Goal: Information Seeking & Learning: Learn about a topic

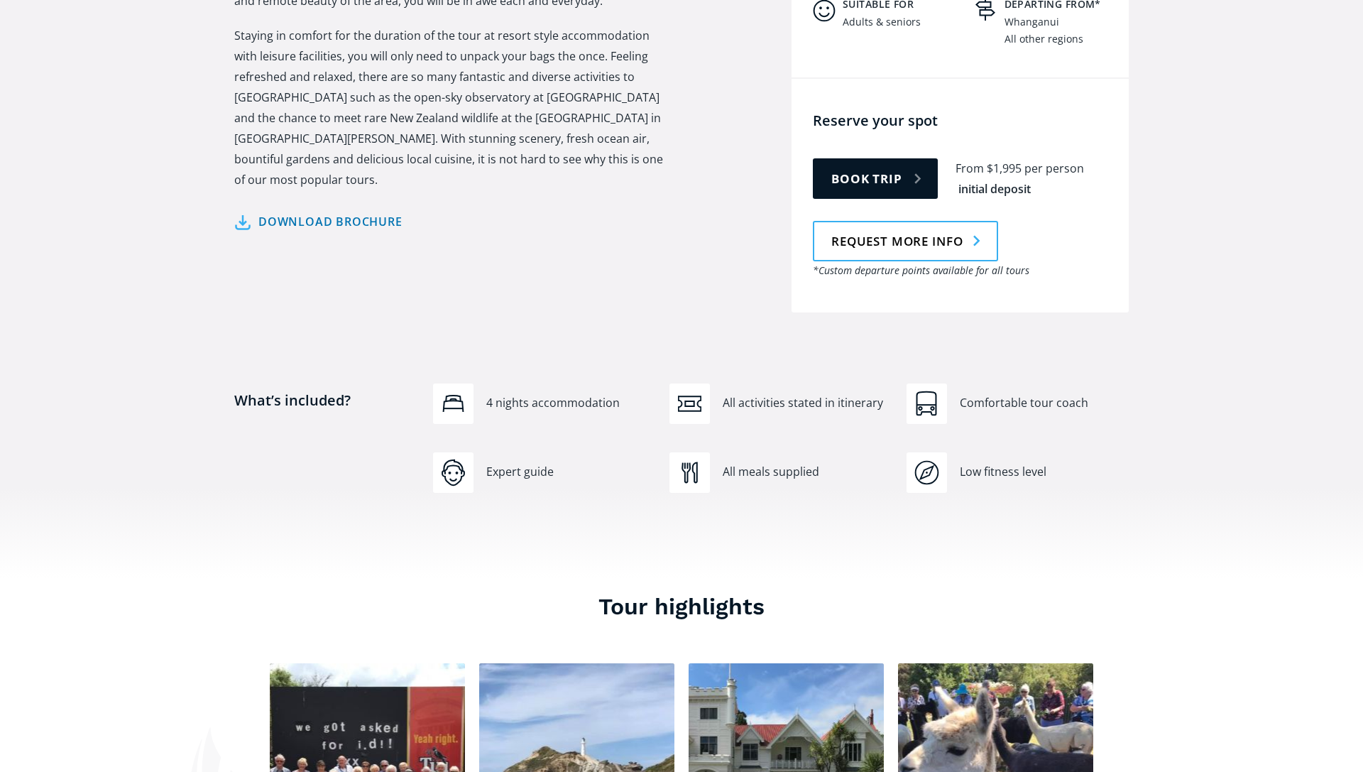
scroll to position [724, 0]
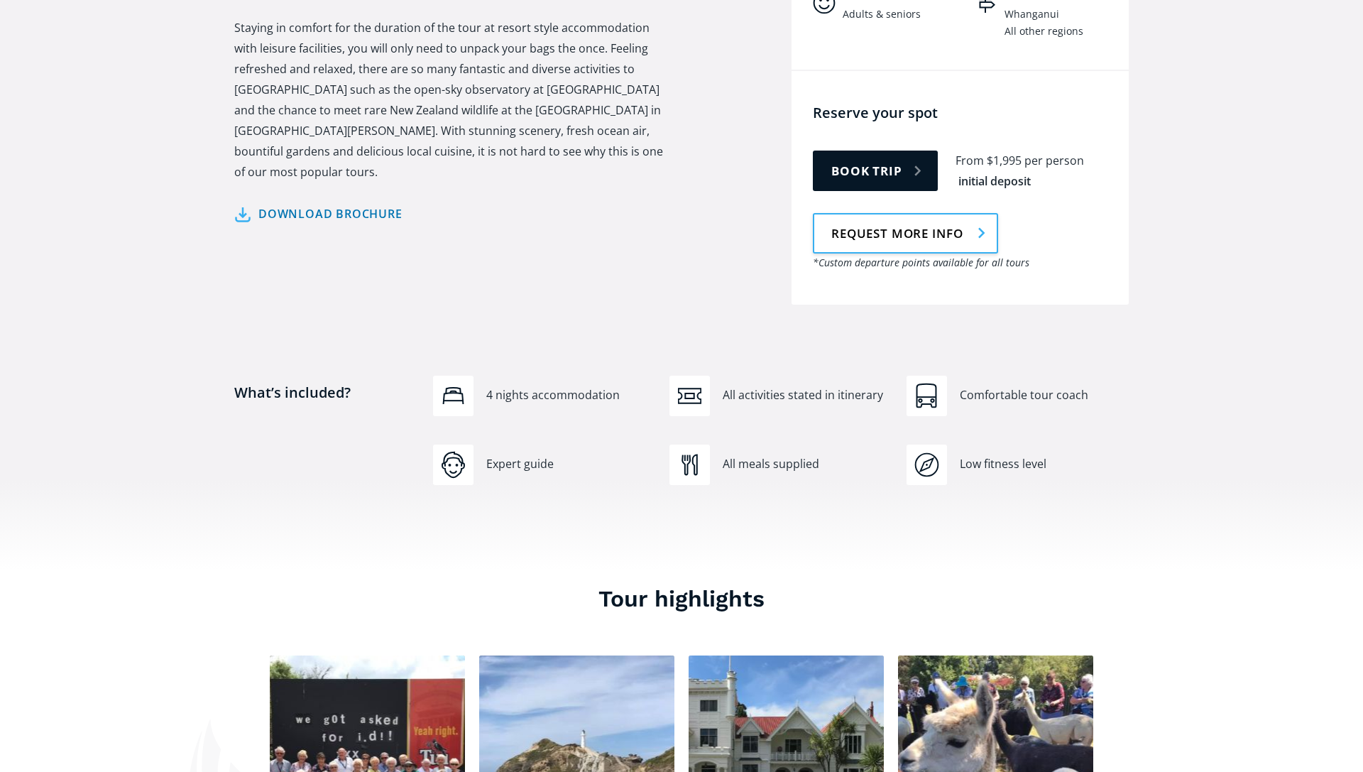
click at [883, 213] on link "Request more info" at bounding box center [905, 233] width 185 height 40
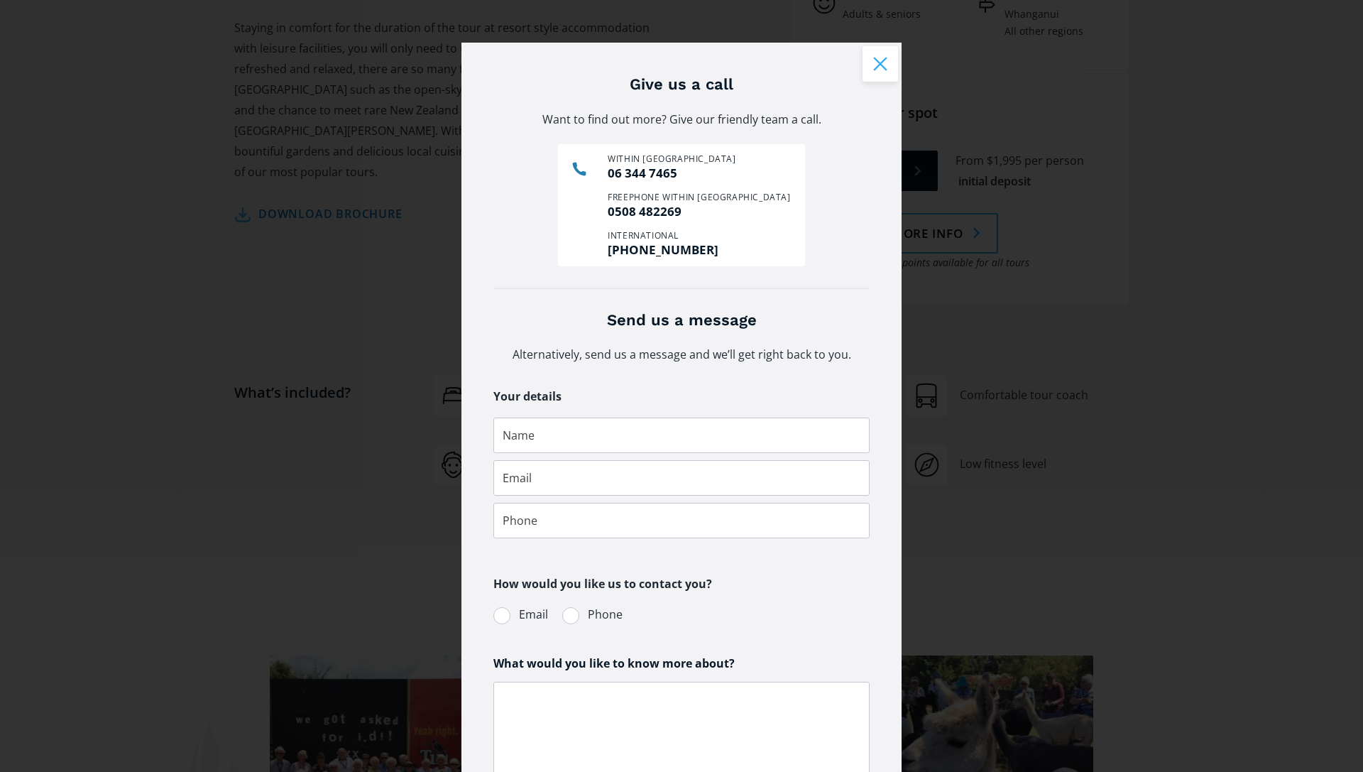
click at [873, 62] on button "Close modal" at bounding box center [880, 63] width 35 height 35
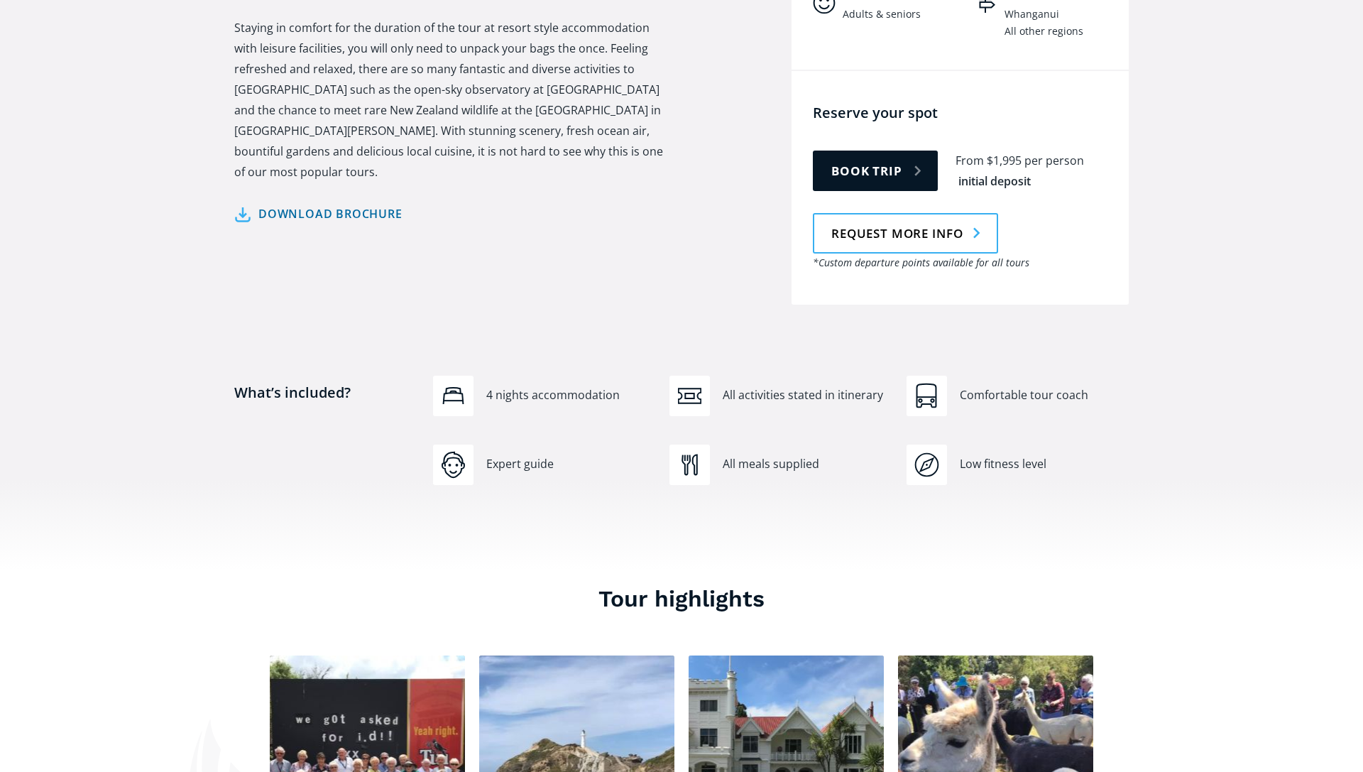
click at [248, 204] on link "Download brochure" at bounding box center [318, 214] width 168 height 21
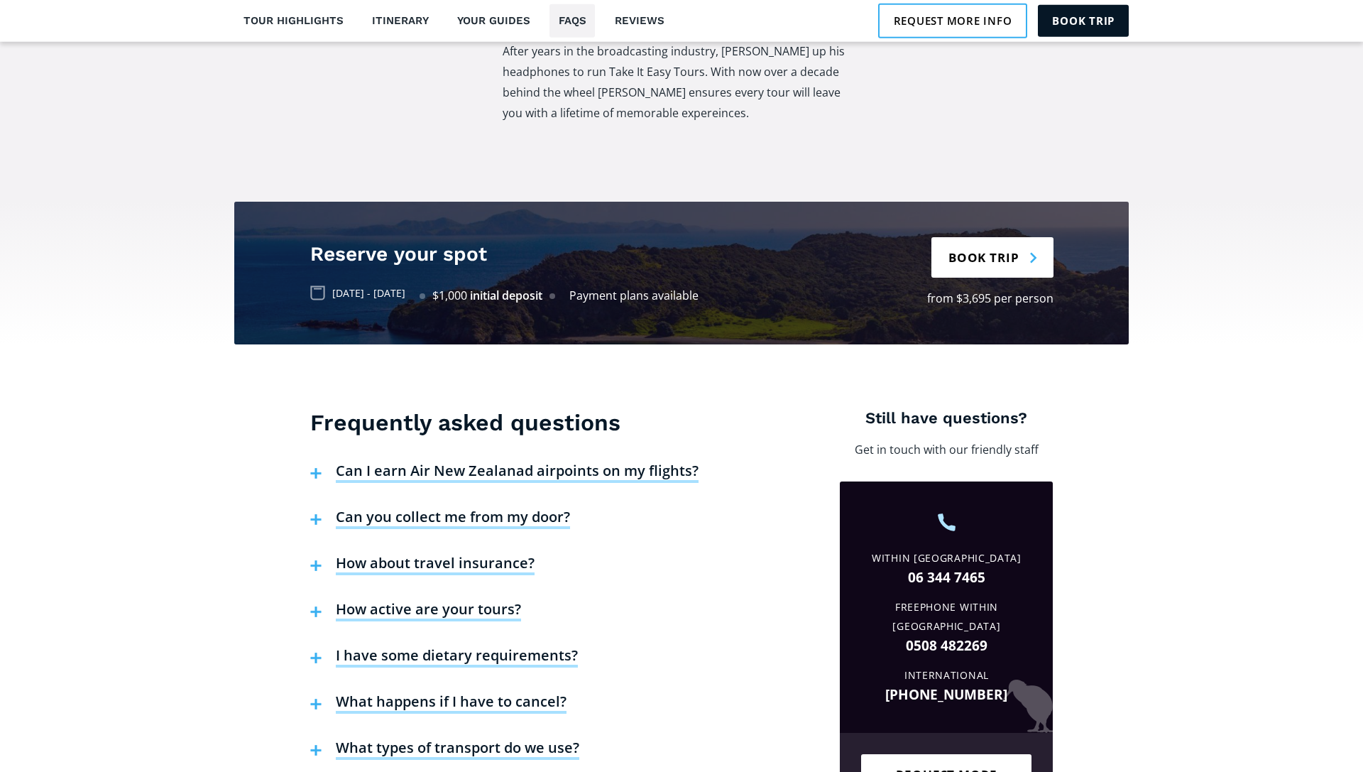
scroll to position [3114, 0]
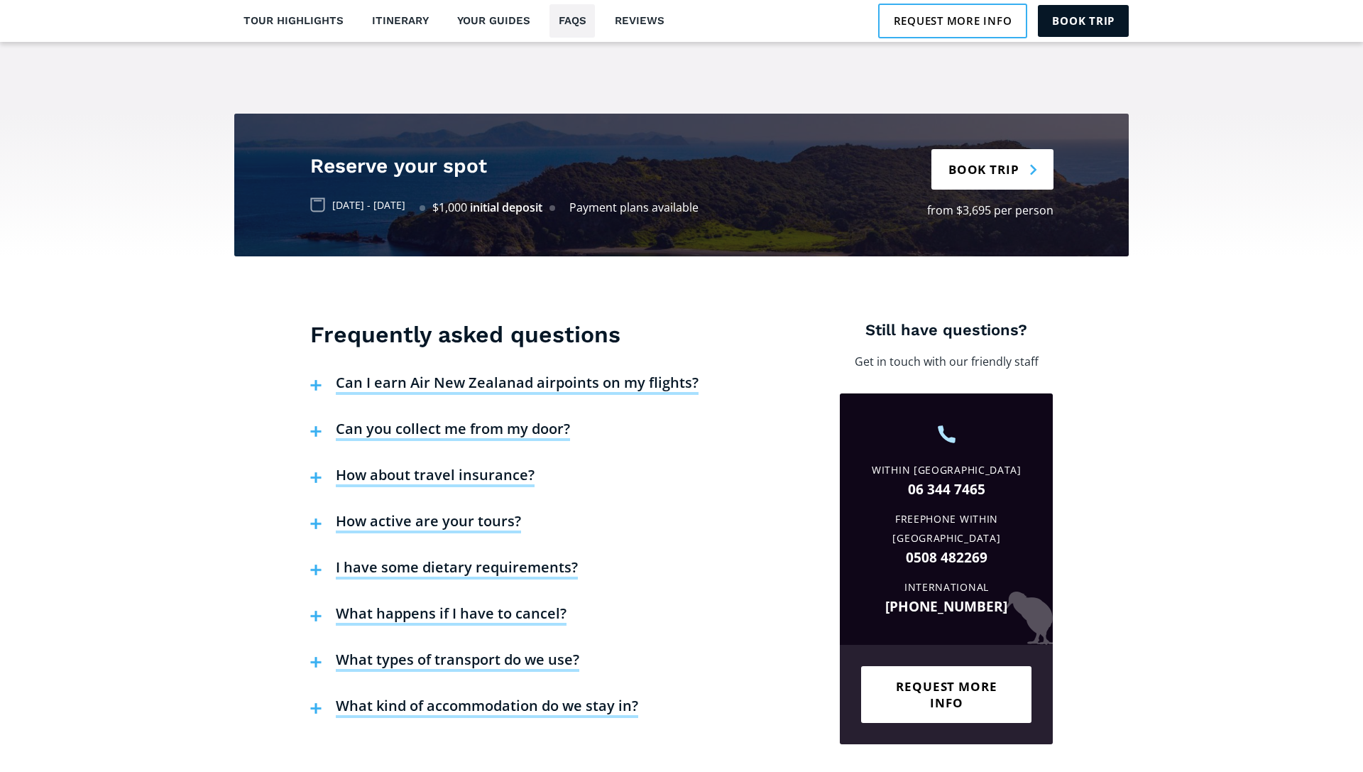
click at [315, 426] on img at bounding box center [315, 431] width 11 height 11
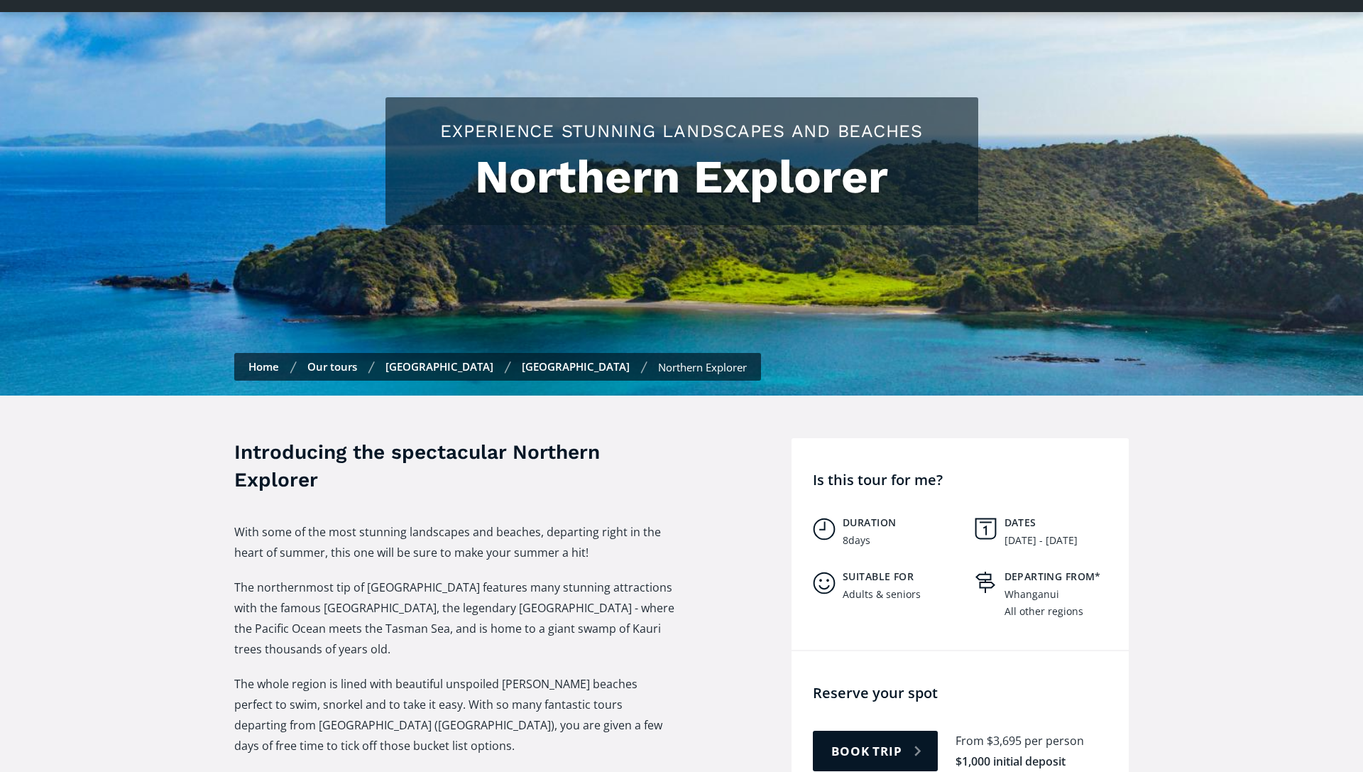
scroll to position [0, 0]
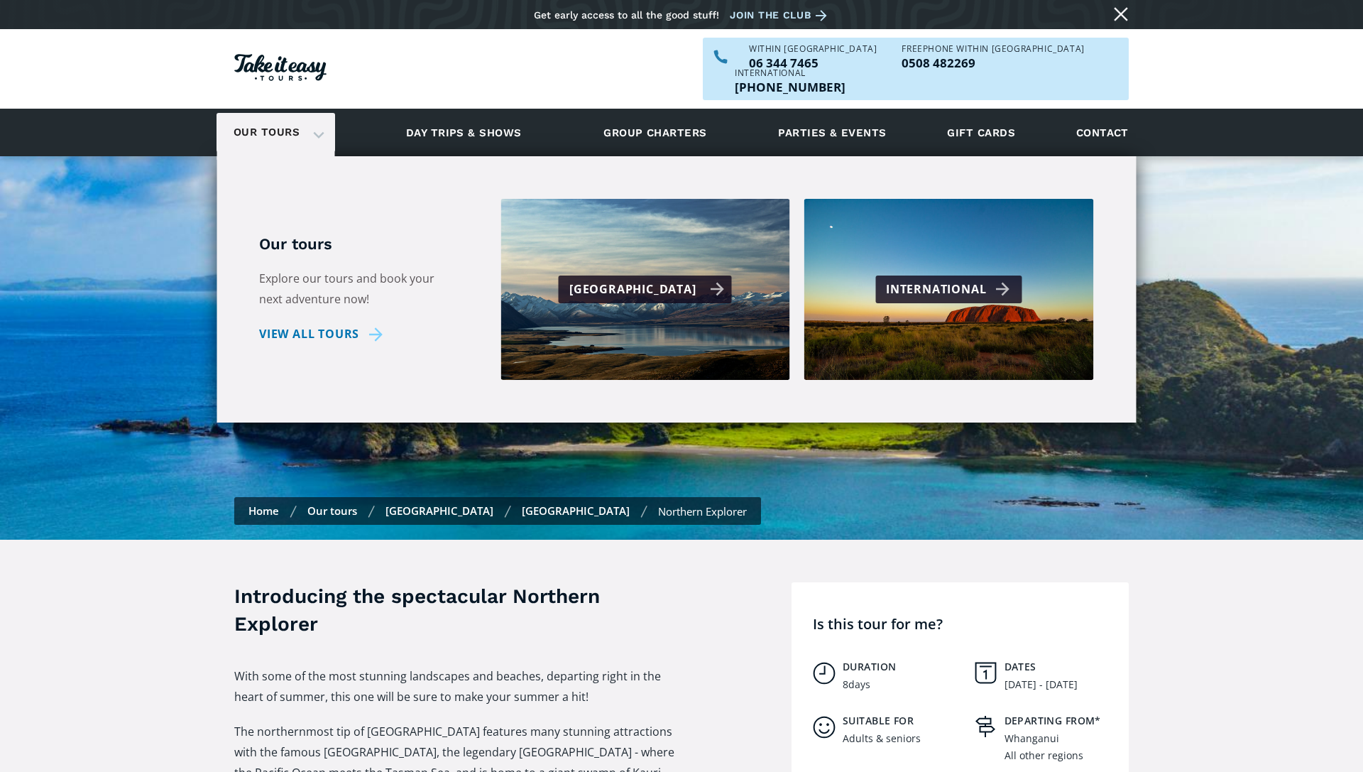
click at [623, 279] on div "[GEOGRAPHIC_DATA]" at bounding box center [646, 289] width 155 height 21
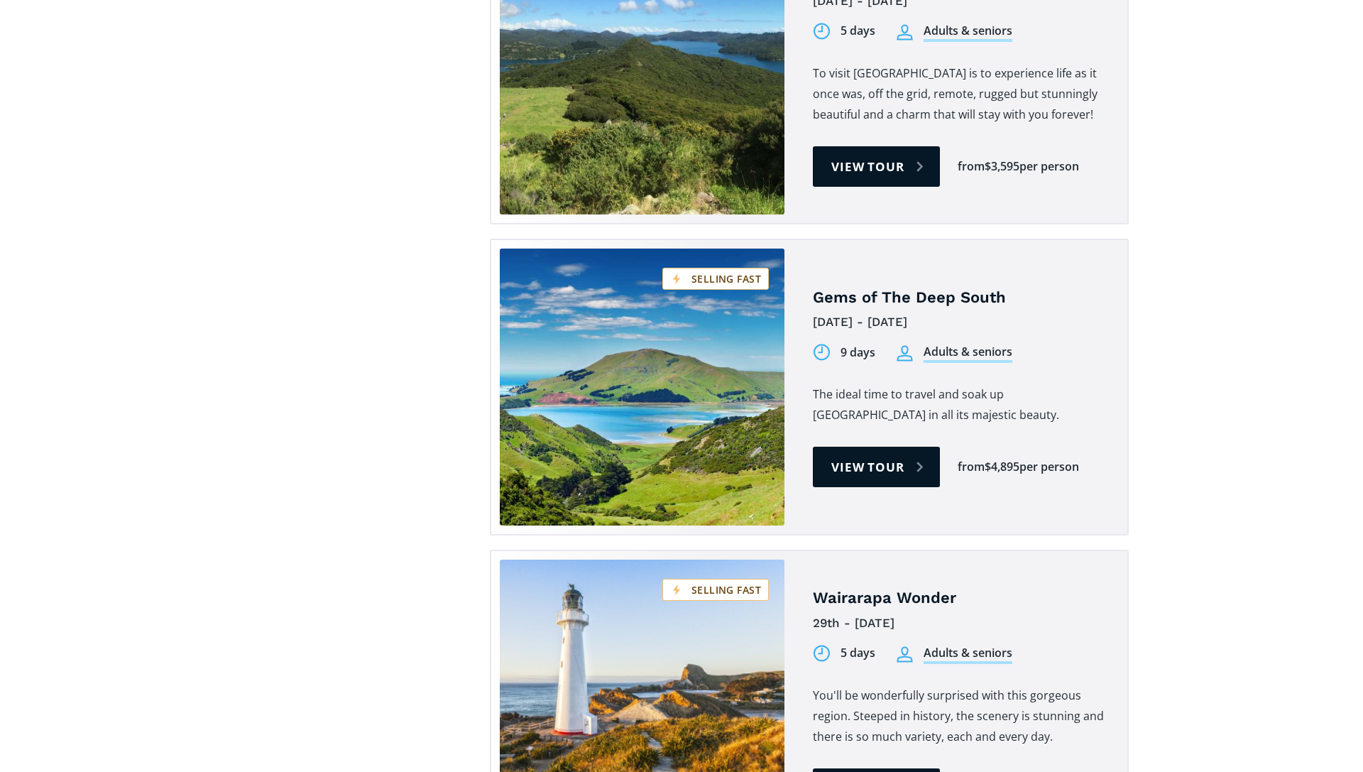
scroll to position [2317, 0]
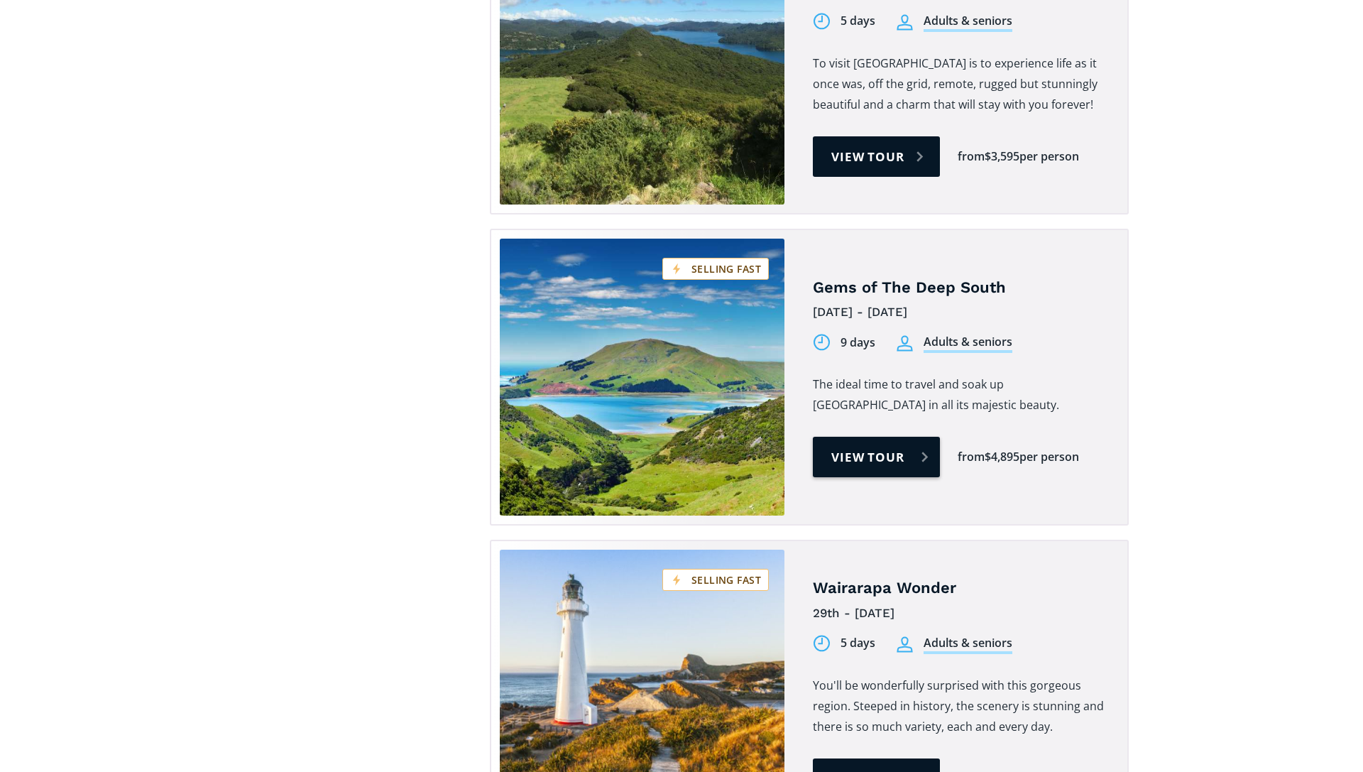
click at [856, 437] on link "View tour" at bounding box center [876, 457] width 127 height 40
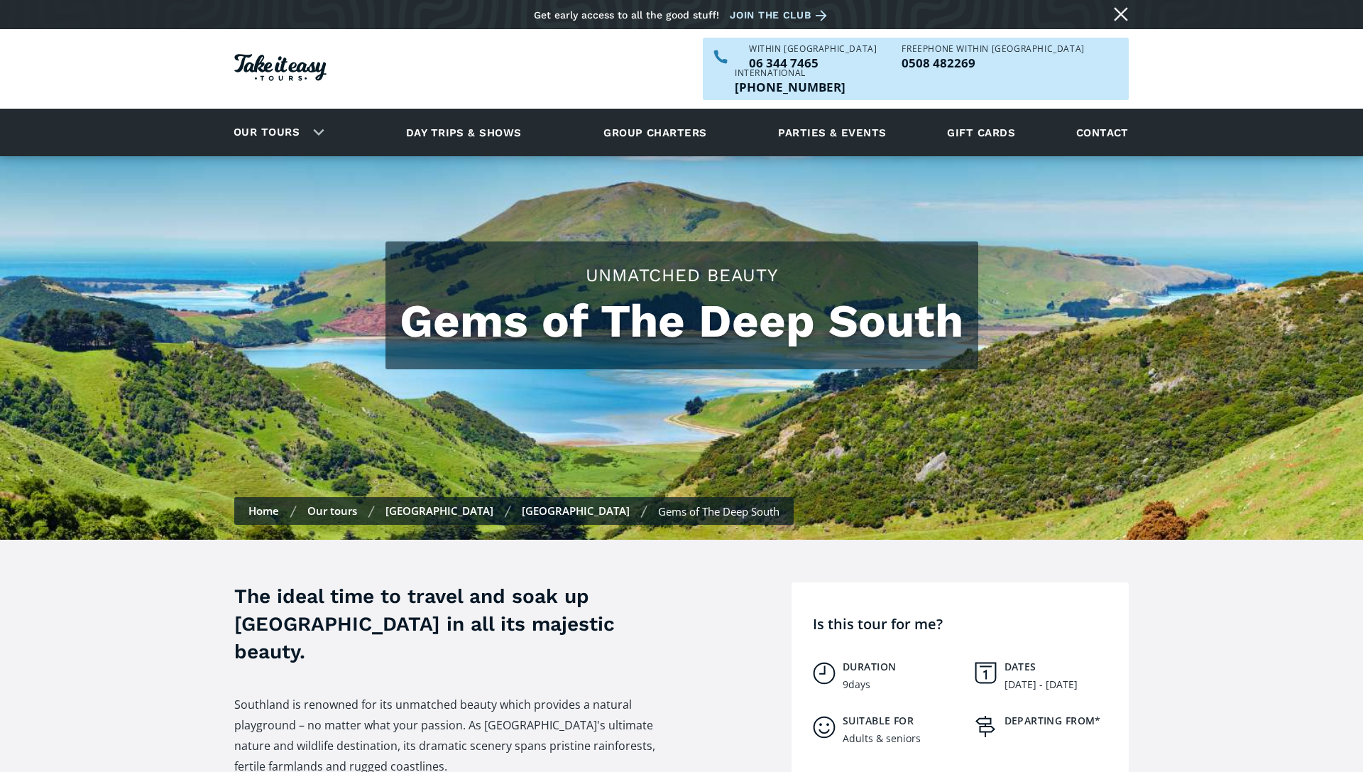
click at [339, 503] on link "Our tours" at bounding box center [332, 510] width 50 height 14
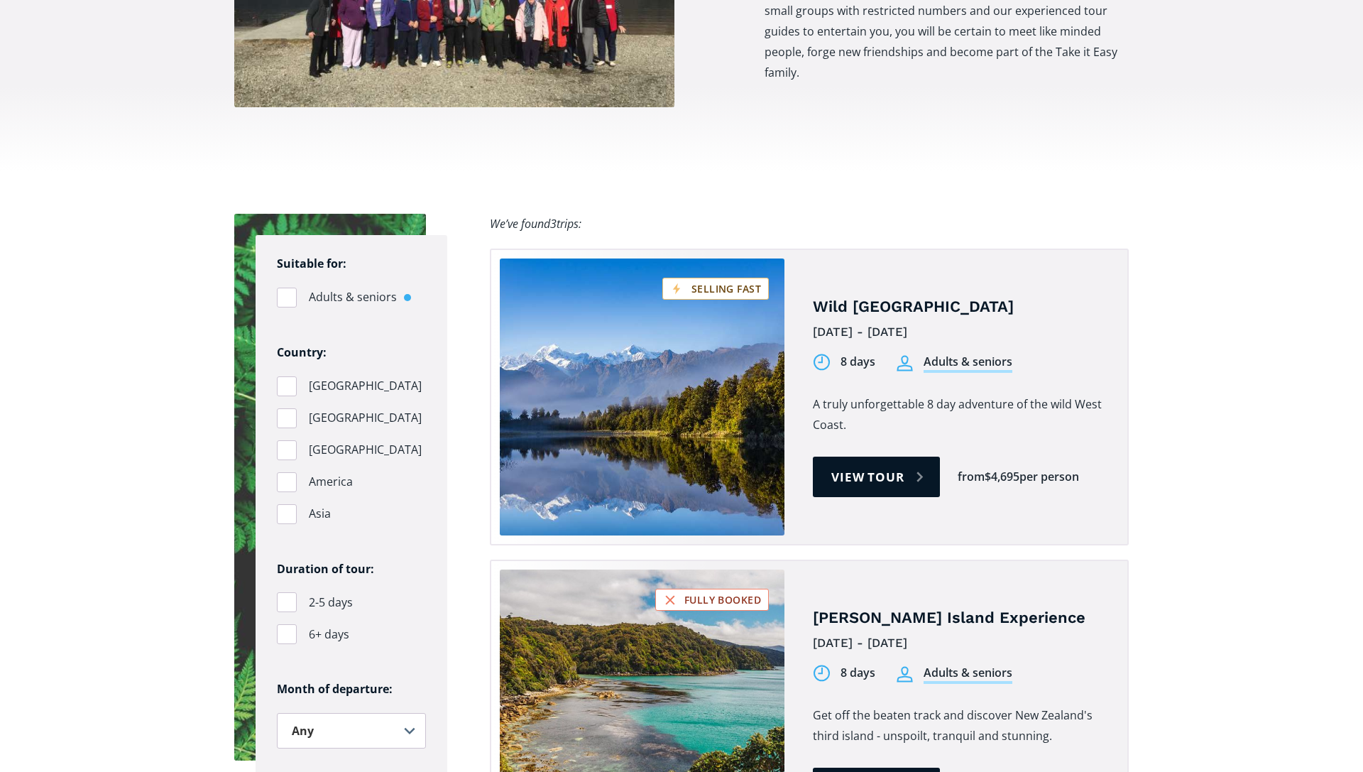
scroll to position [1231, 0]
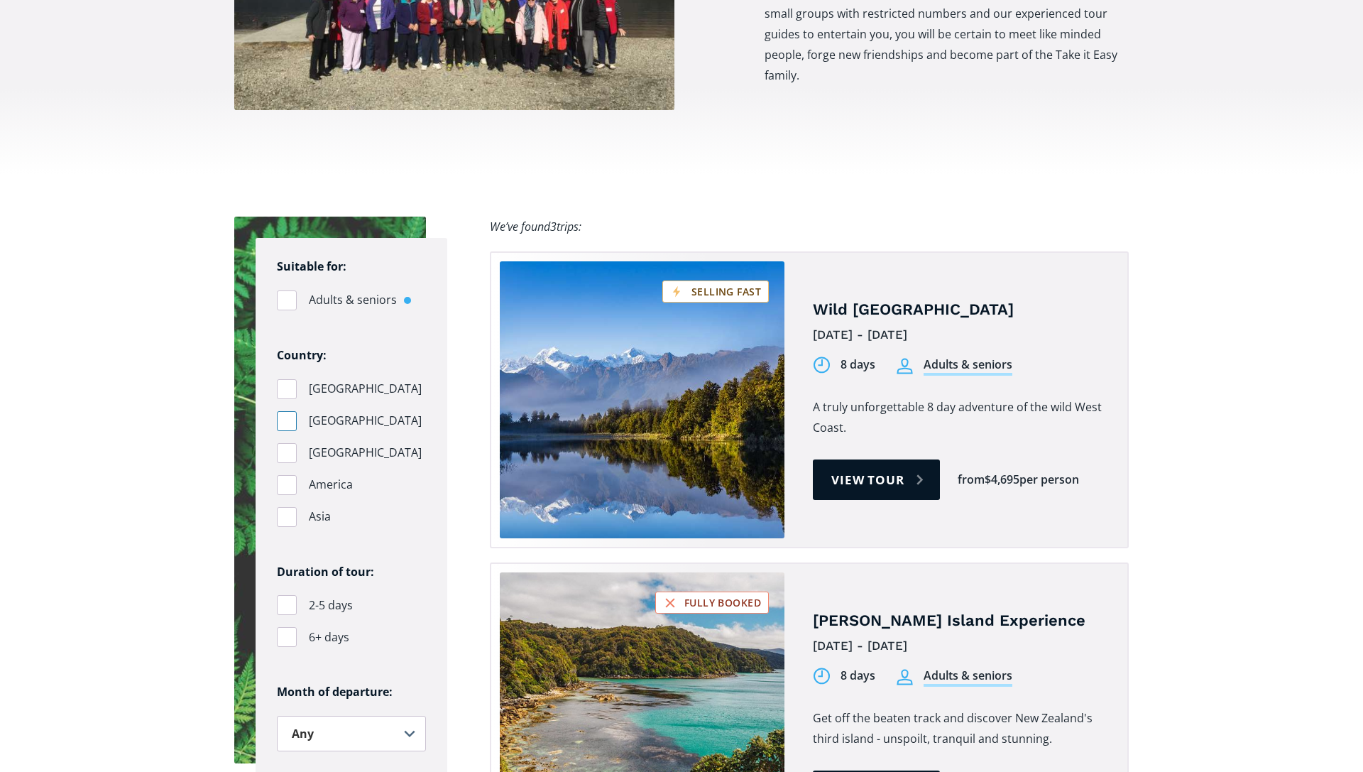
click at [288, 411] on div "Tours on sale" at bounding box center [287, 421] width 20 height 20
click at [286, 416] on input "Australia" at bounding box center [281, 420] width 9 height 9
click at [288, 411] on div "Tours on sale" at bounding box center [287, 421] width 20 height 20
click at [286, 416] on input "Australia" at bounding box center [281, 420] width 9 height 9
checkbox input "false"
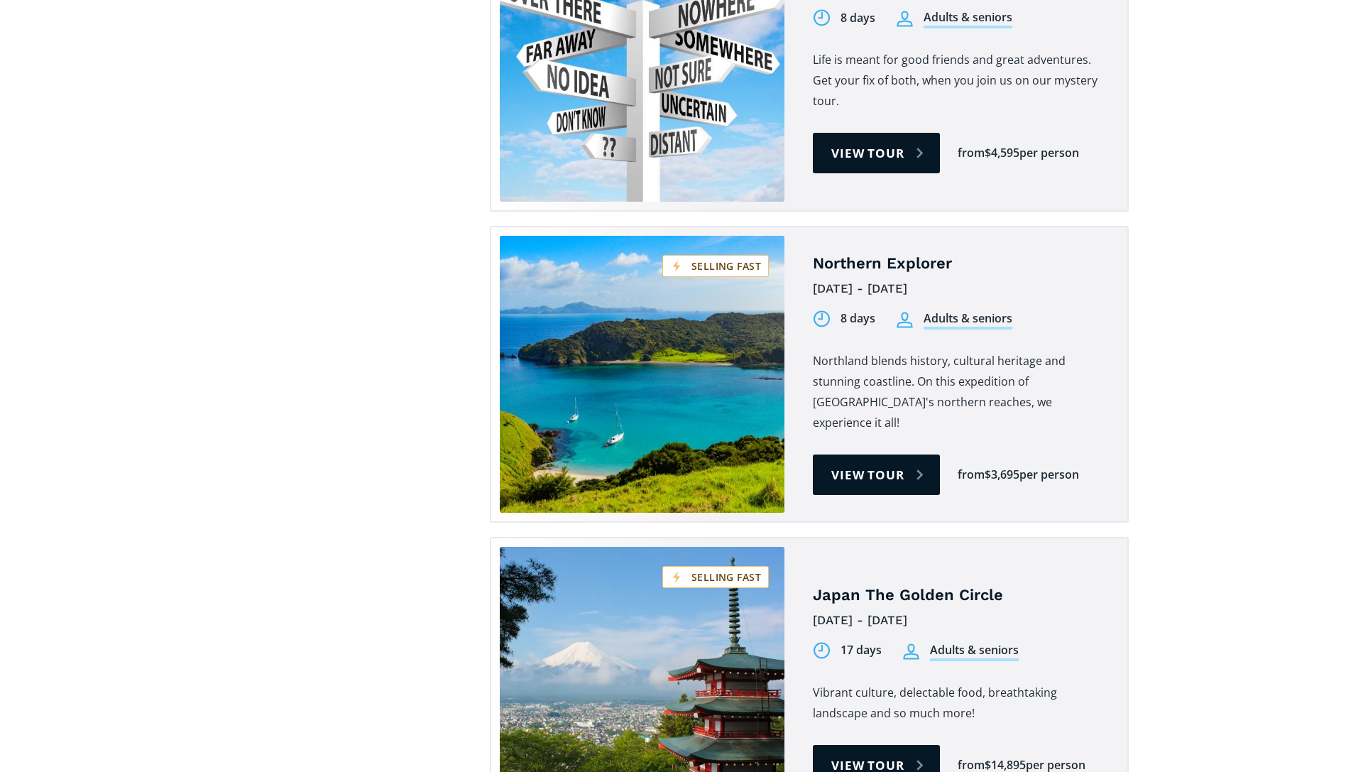
scroll to position [4376, 0]
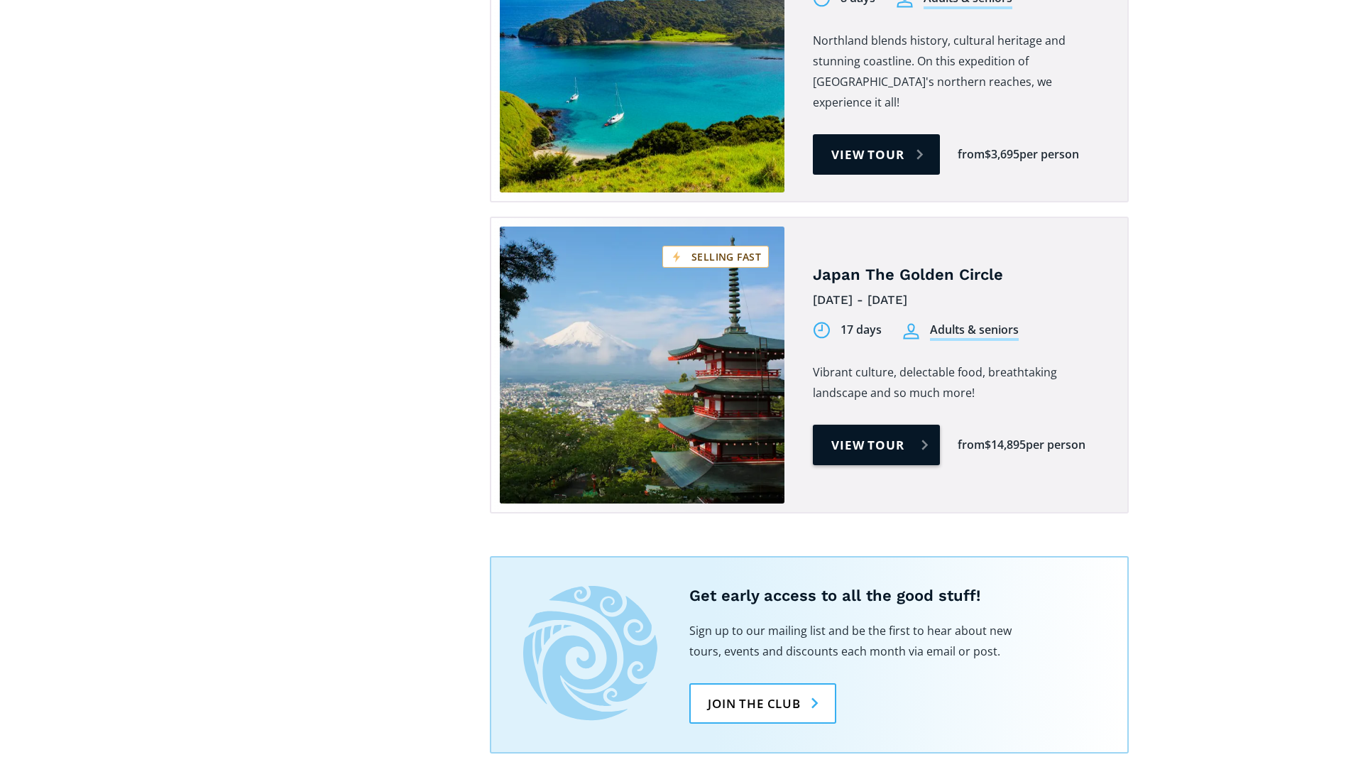
click at [865, 425] on link "View tour" at bounding box center [876, 445] width 127 height 40
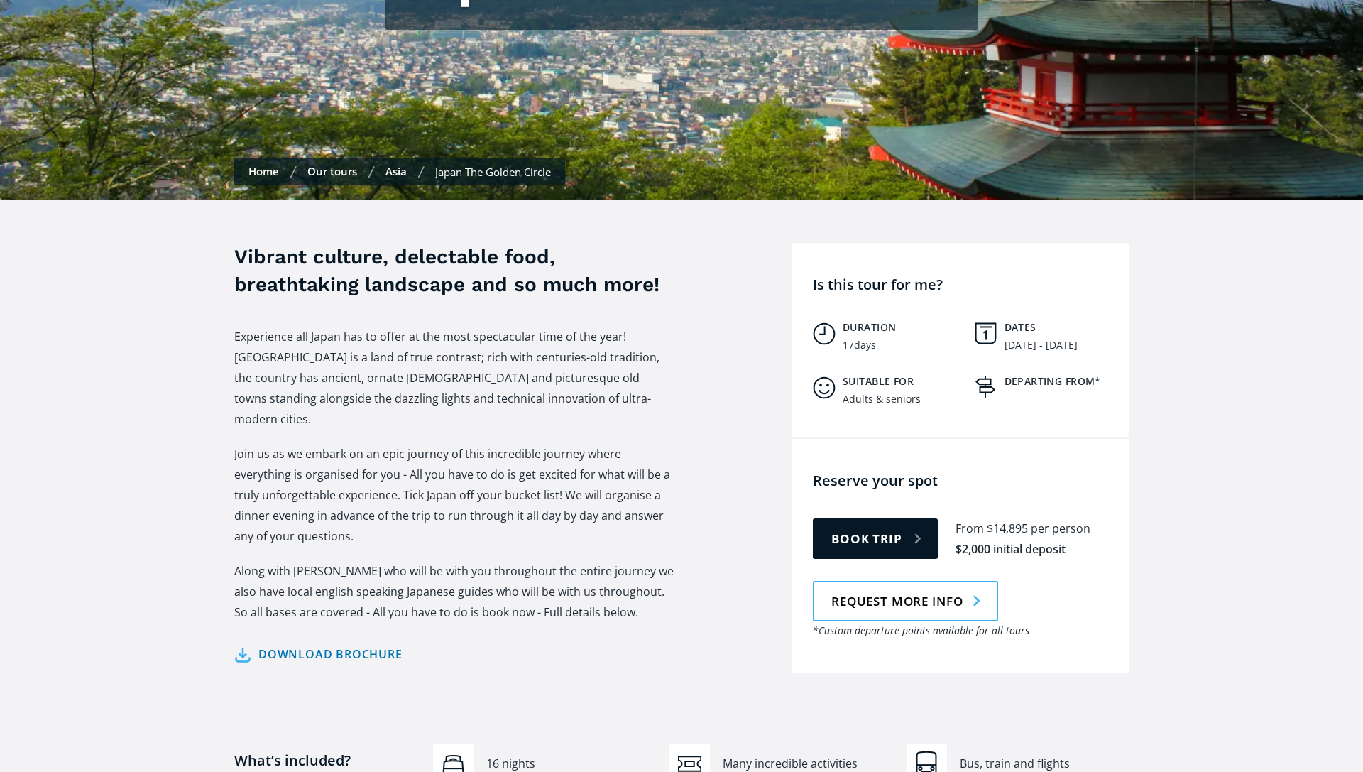
scroll to position [362, 0]
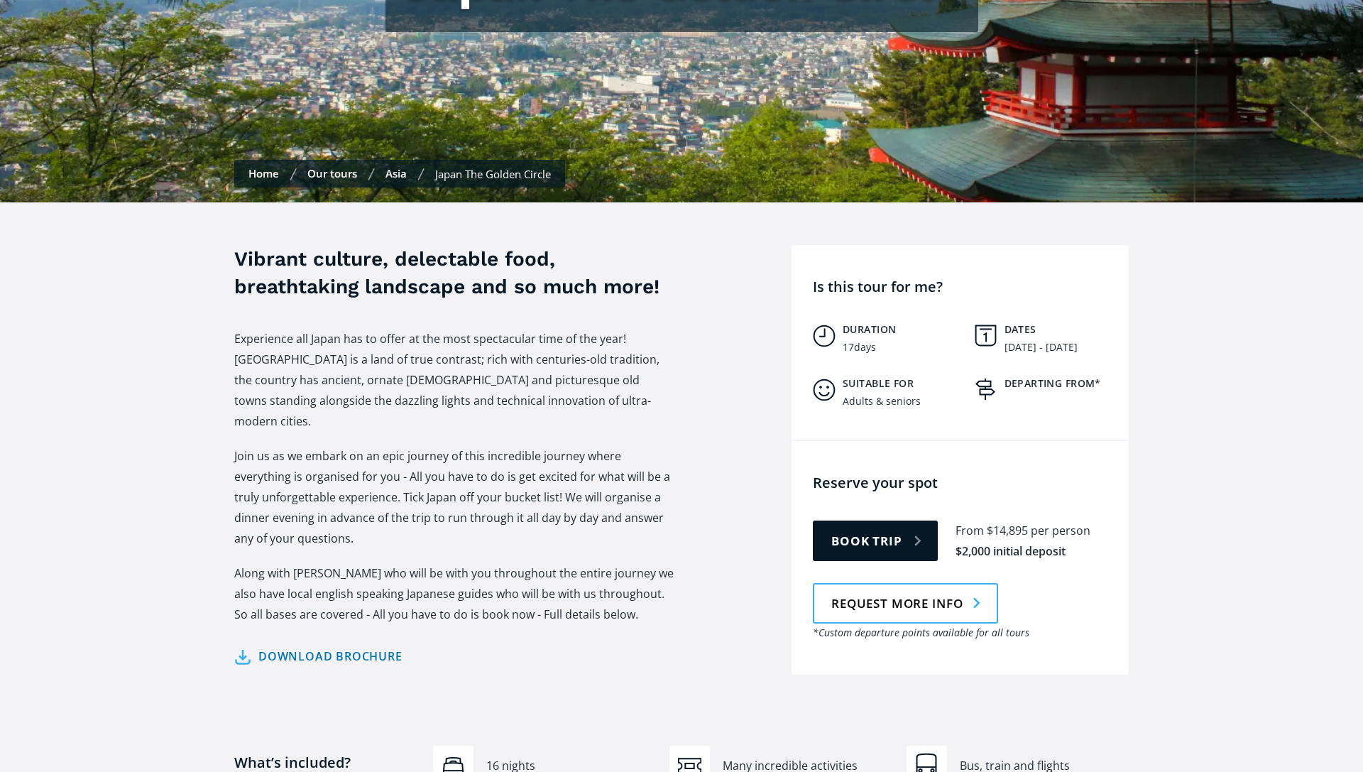
click at [335, 166] on link "Our tours" at bounding box center [332, 173] width 50 height 14
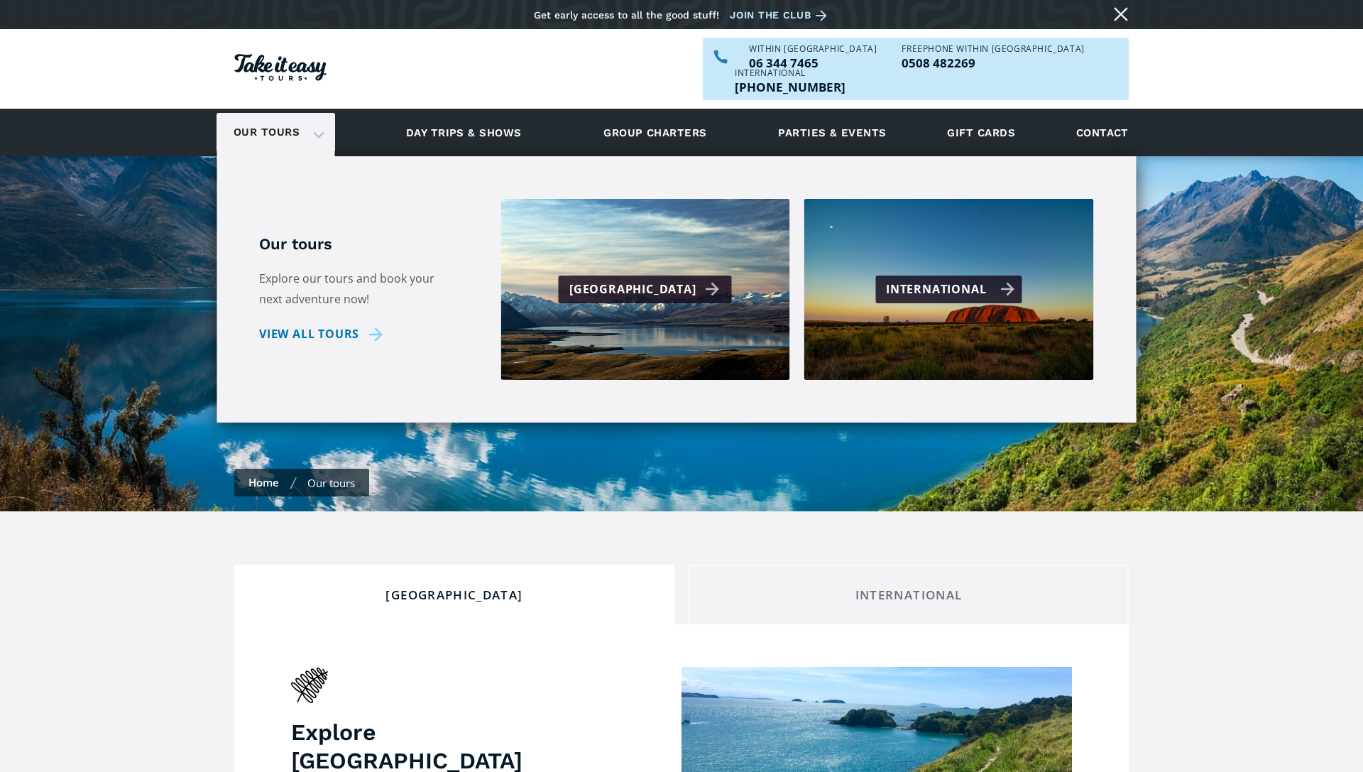
click at [905, 279] on div "International" at bounding box center [950, 289] width 129 height 21
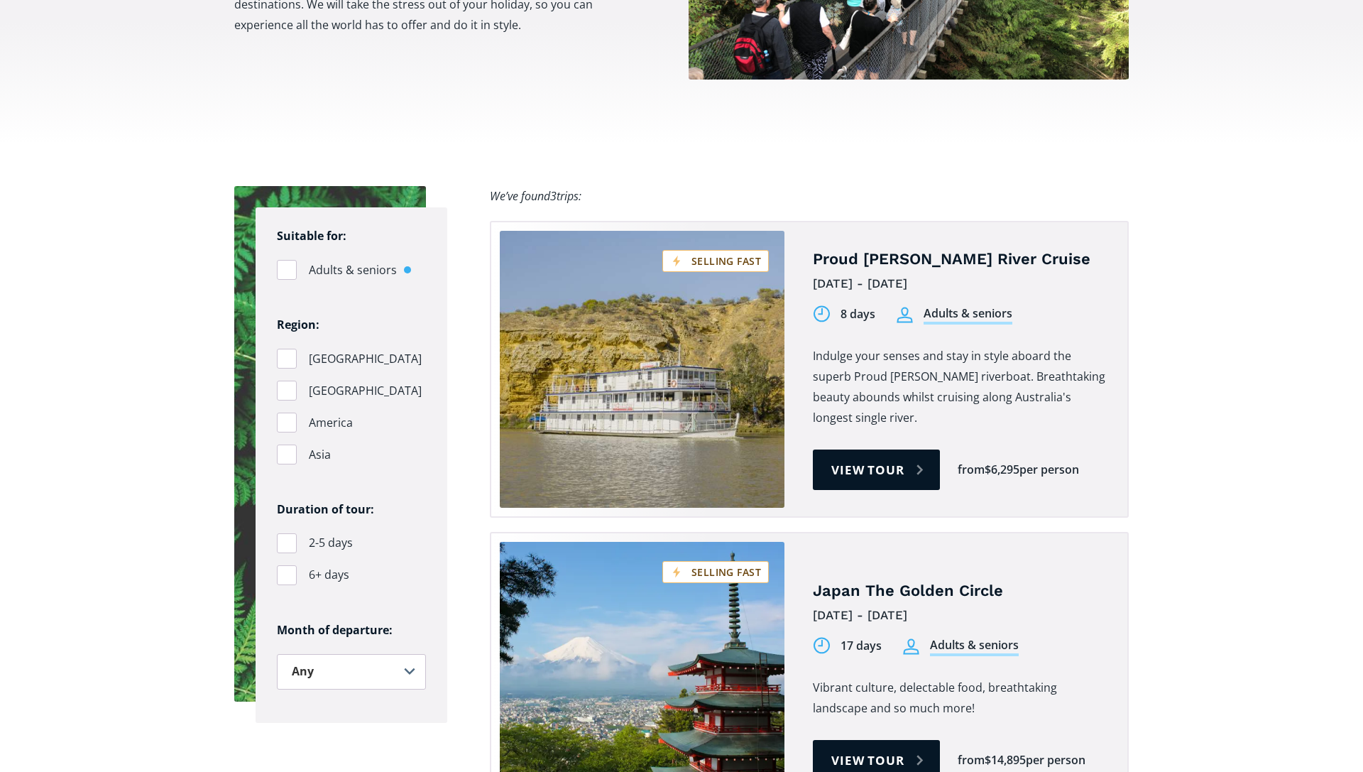
scroll to position [869, 0]
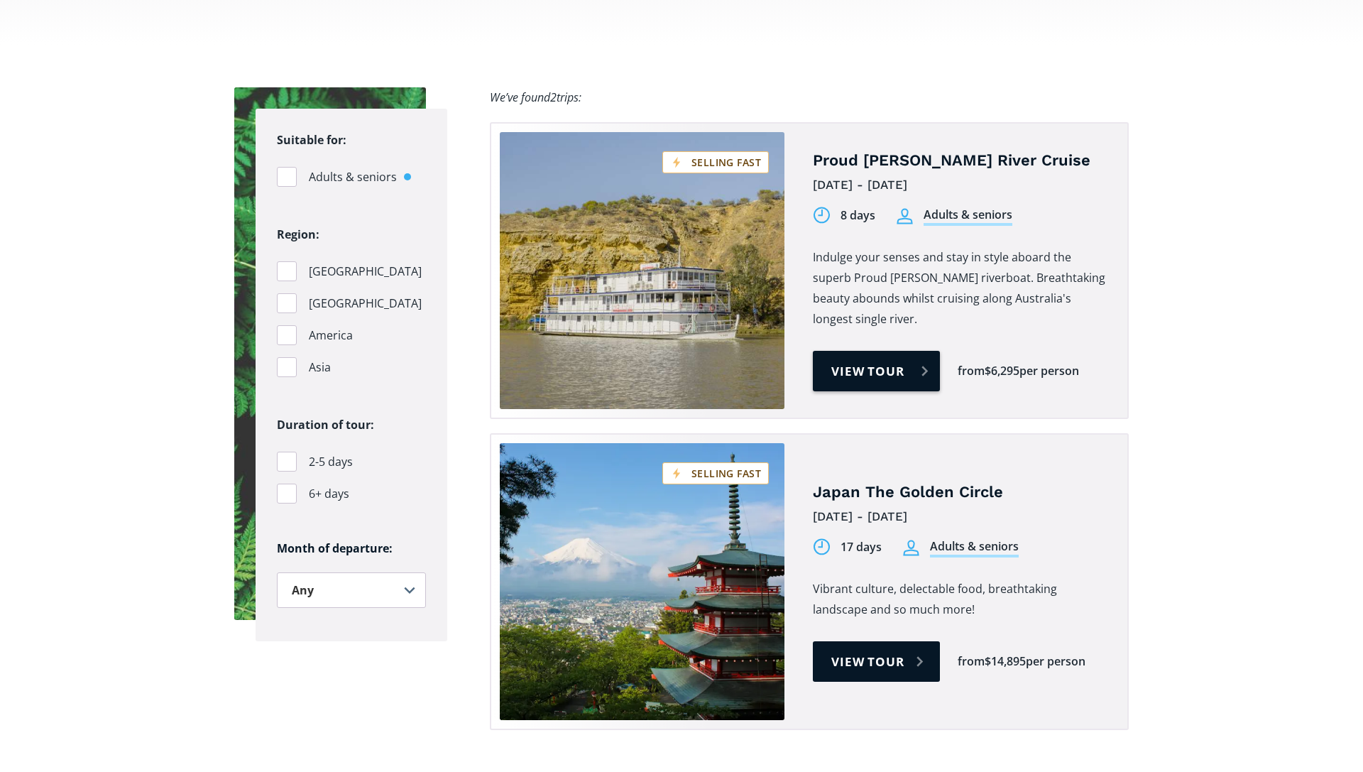
click at [876, 351] on link "View tour" at bounding box center [876, 371] width 127 height 40
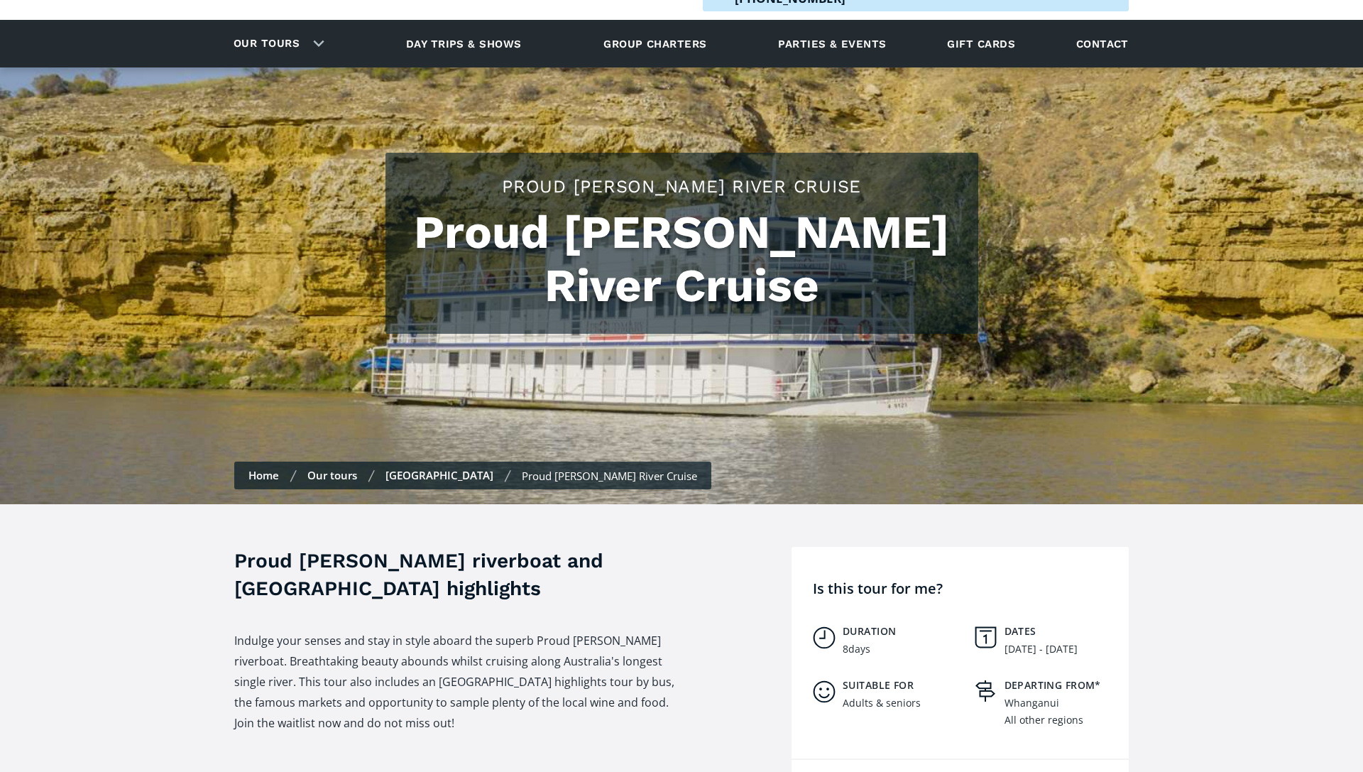
scroll to position [72, 0]
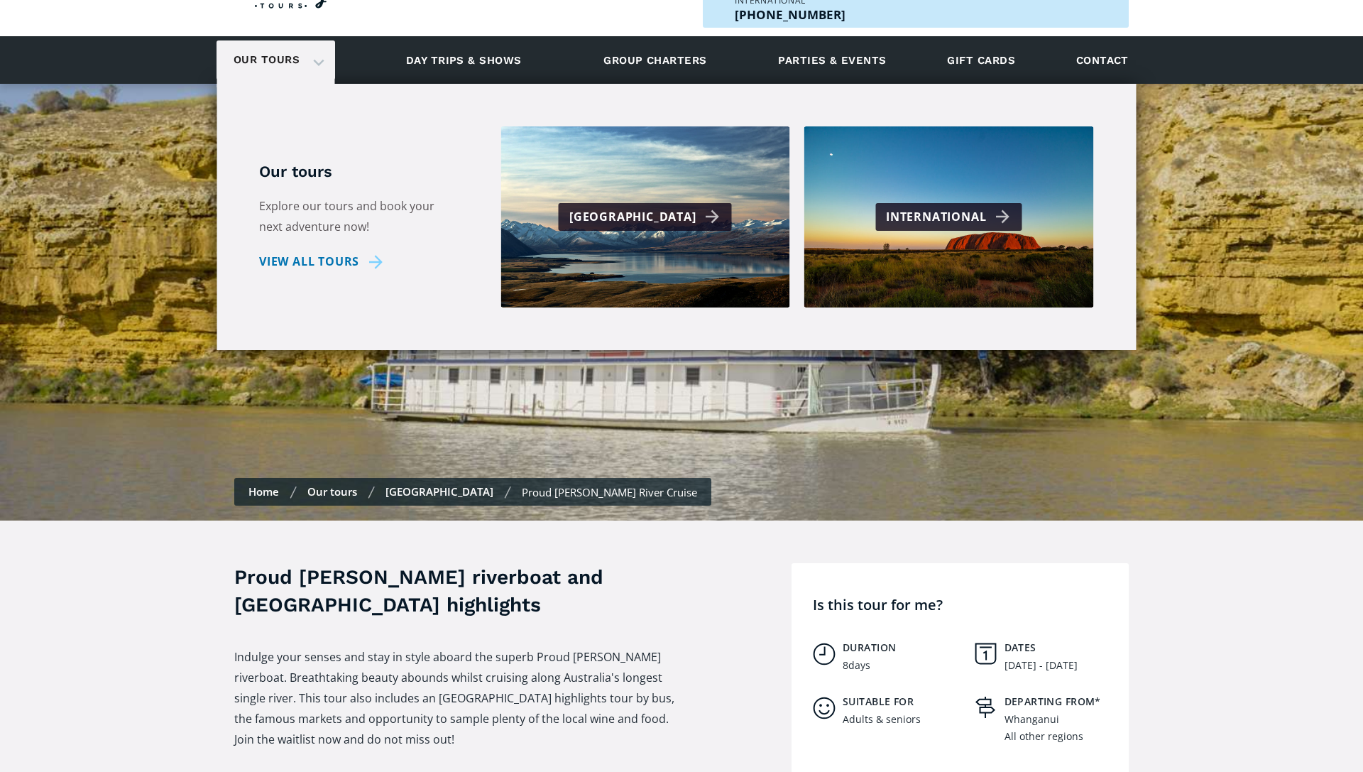
click at [319, 40] on div "Our tours" at bounding box center [276, 59] width 119 height 39
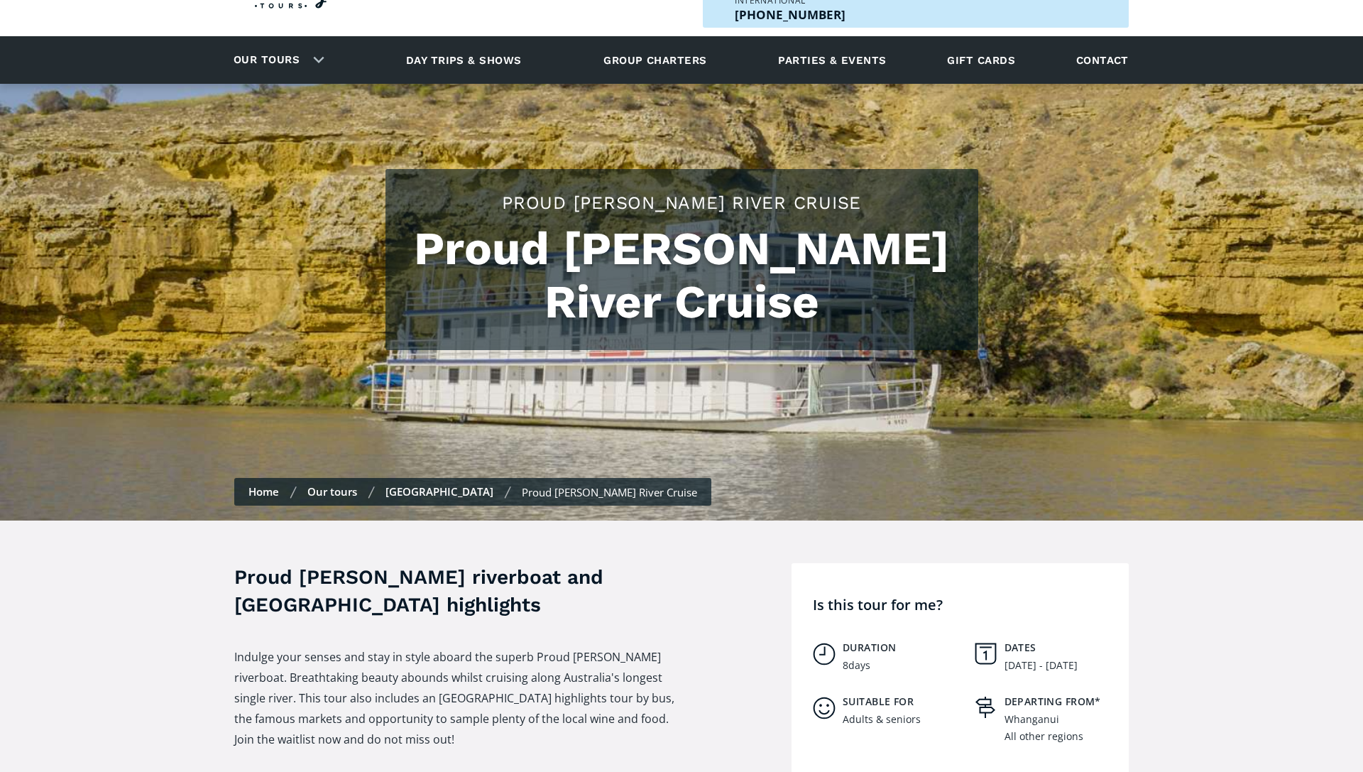
click at [318, 40] on div "Our tours" at bounding box center [276, 59] width 119 height 39
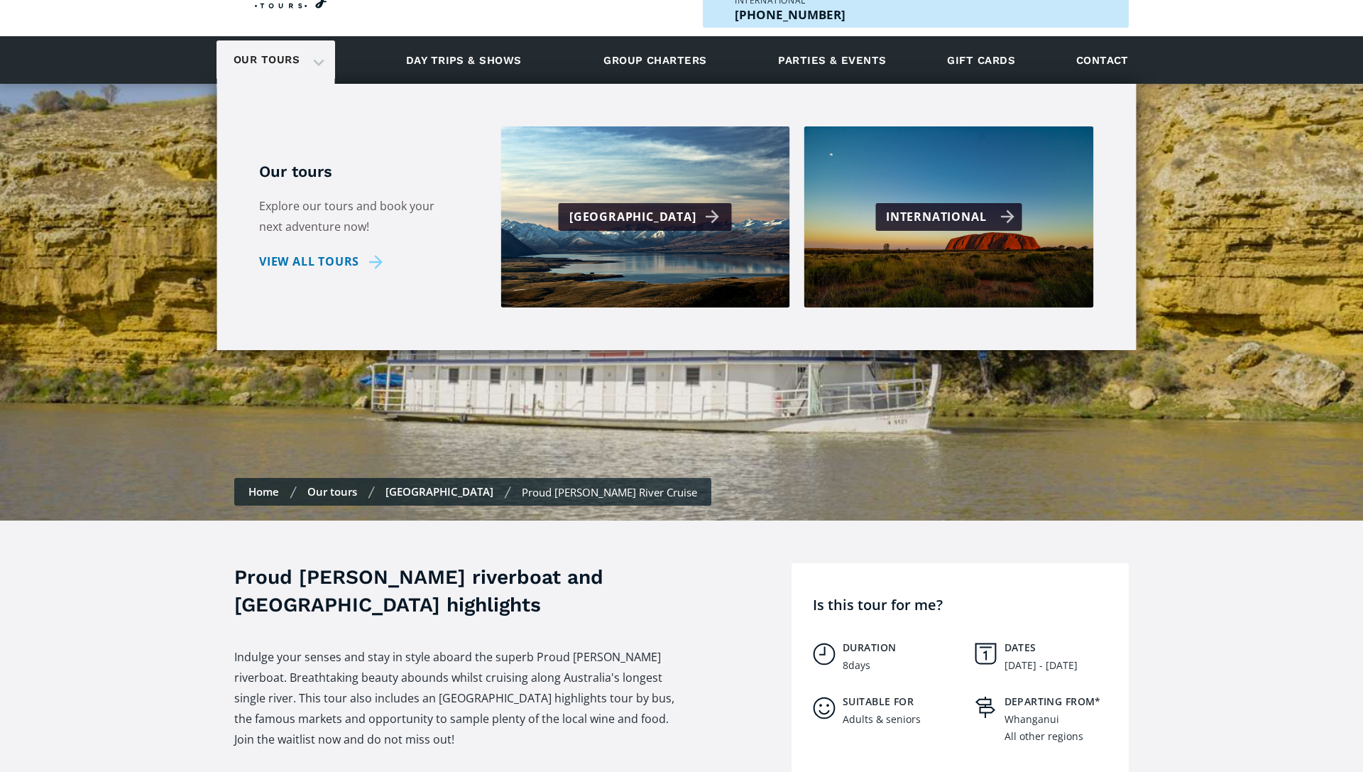
click at [1003, 207] on div "International" at bounding box center [950, 217] width 129 height 21
